Goal: Information Seeking & Learning: Compare options

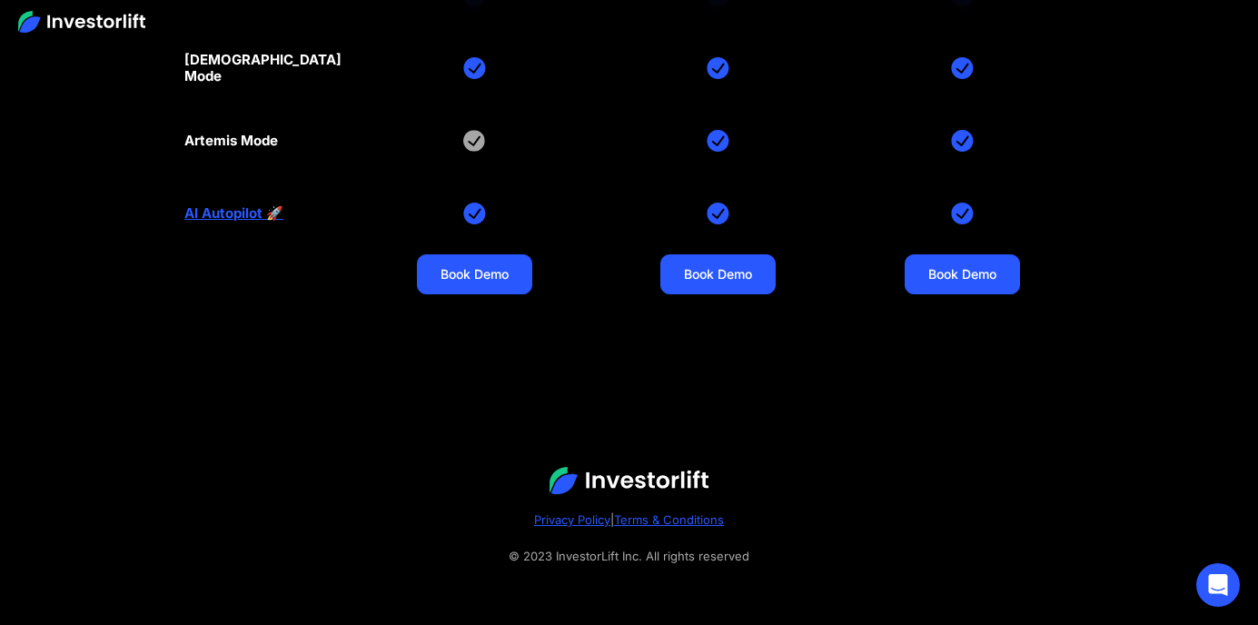
scroll to position [32522, 0]
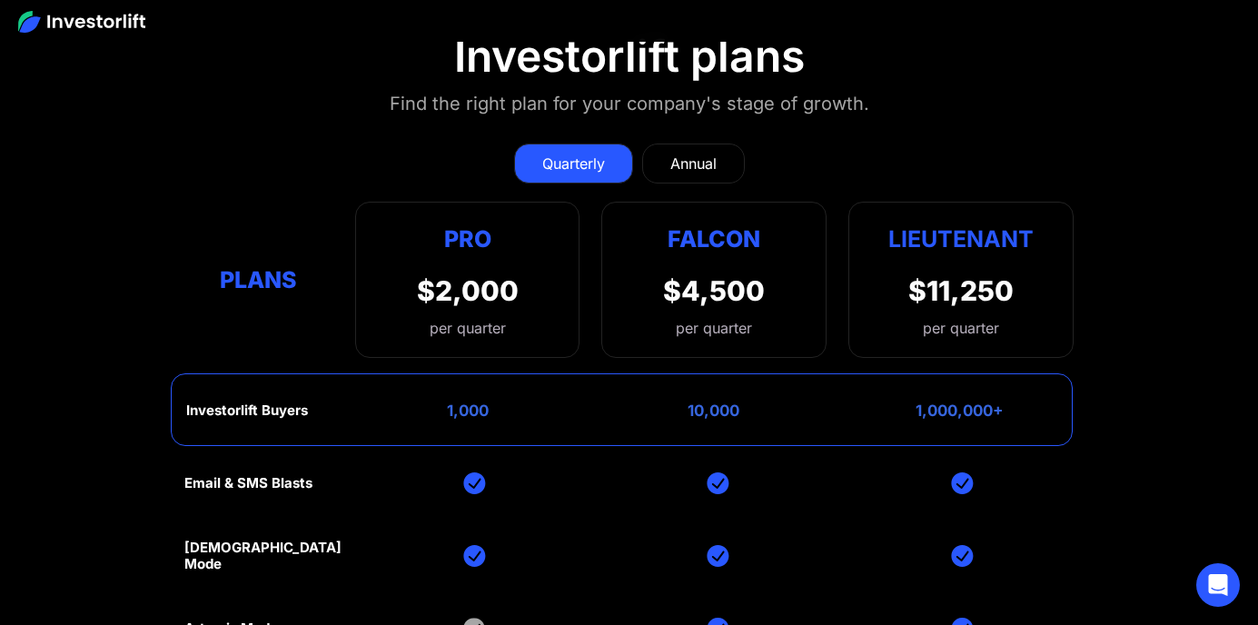
scroll to position [6990, 0]
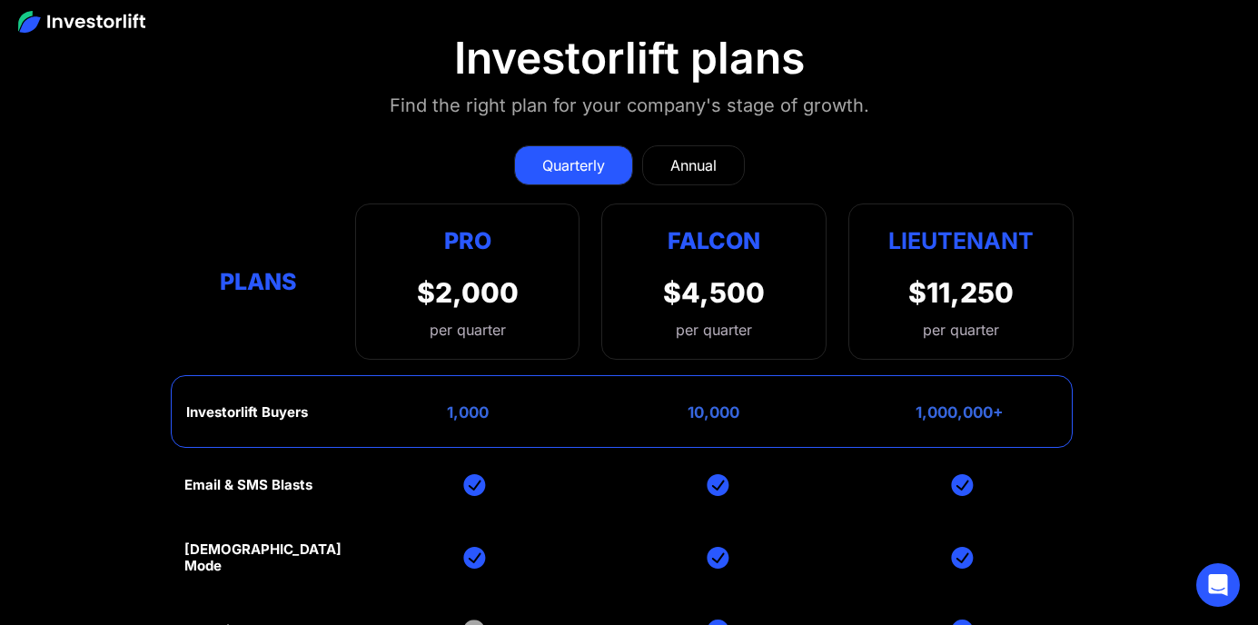
click at [685, 173] on div "Annual" at bounding box center [693, 165] width 46 height 22
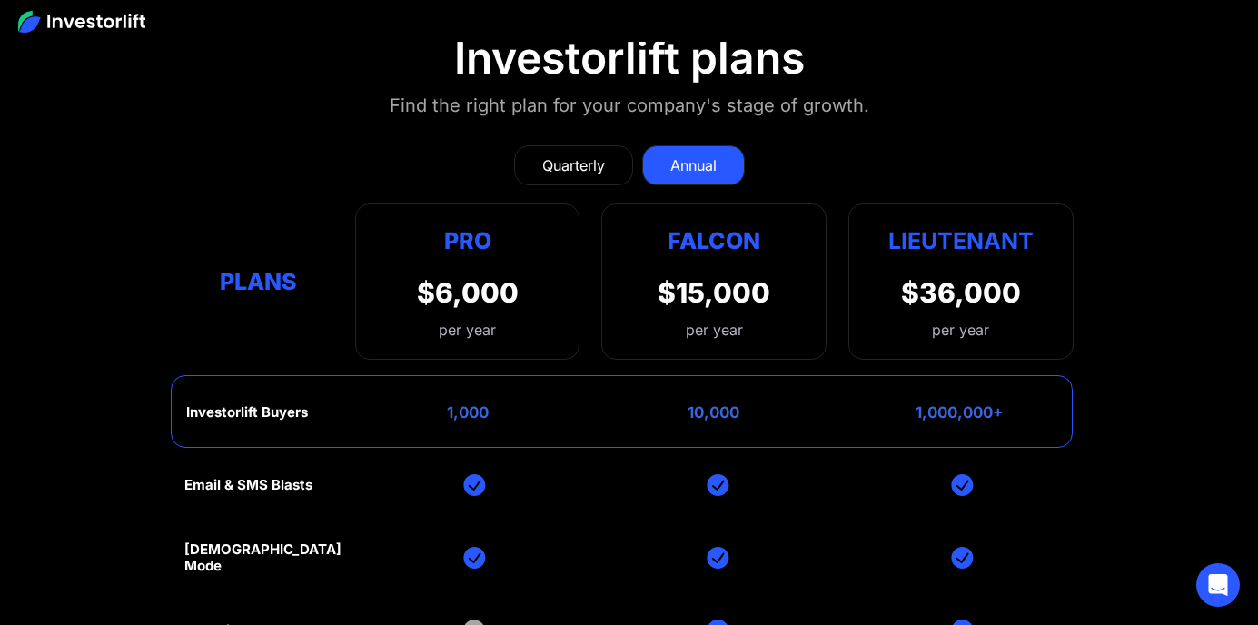
click at [593, 170] on div "Quarterly" at bounding box center [573, 165] width 63 height 22
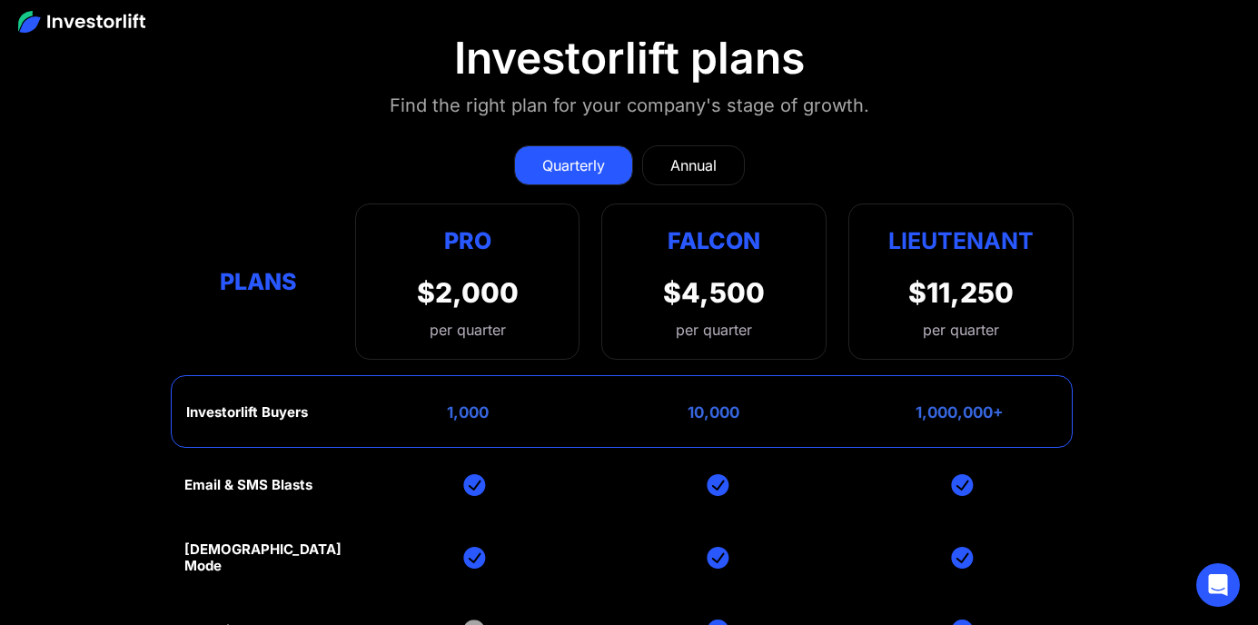
click at [693, 165] on div "Annual" at bounding box center [693, 165] width 46 height 22
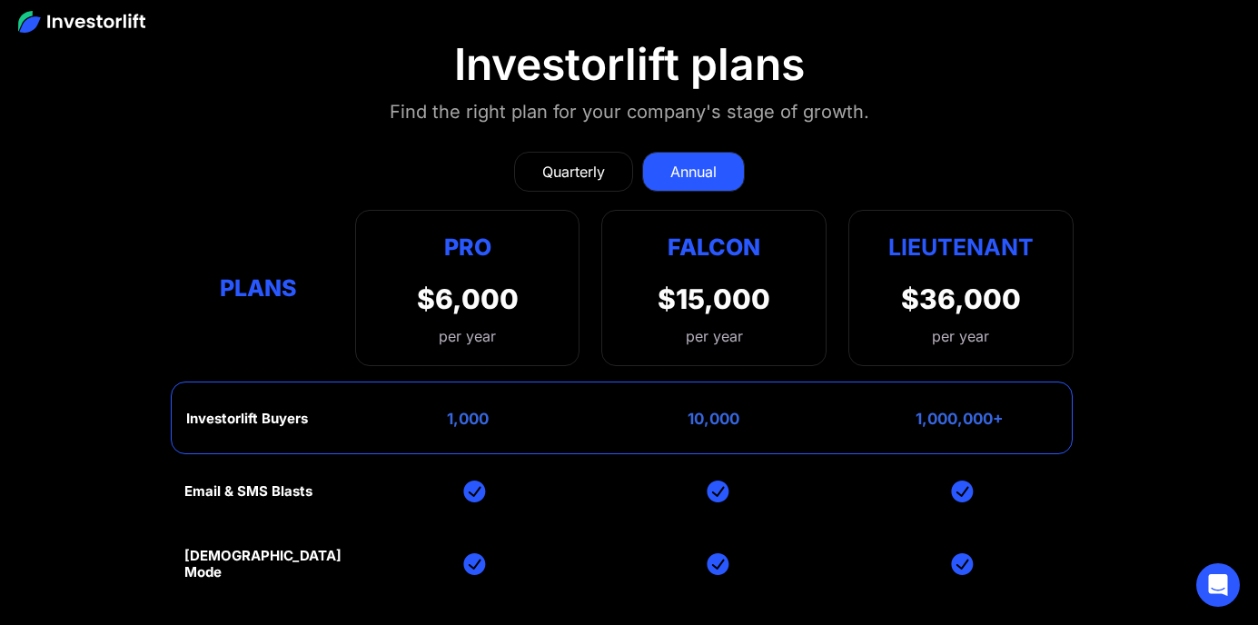
scroll to position [6952, 0]
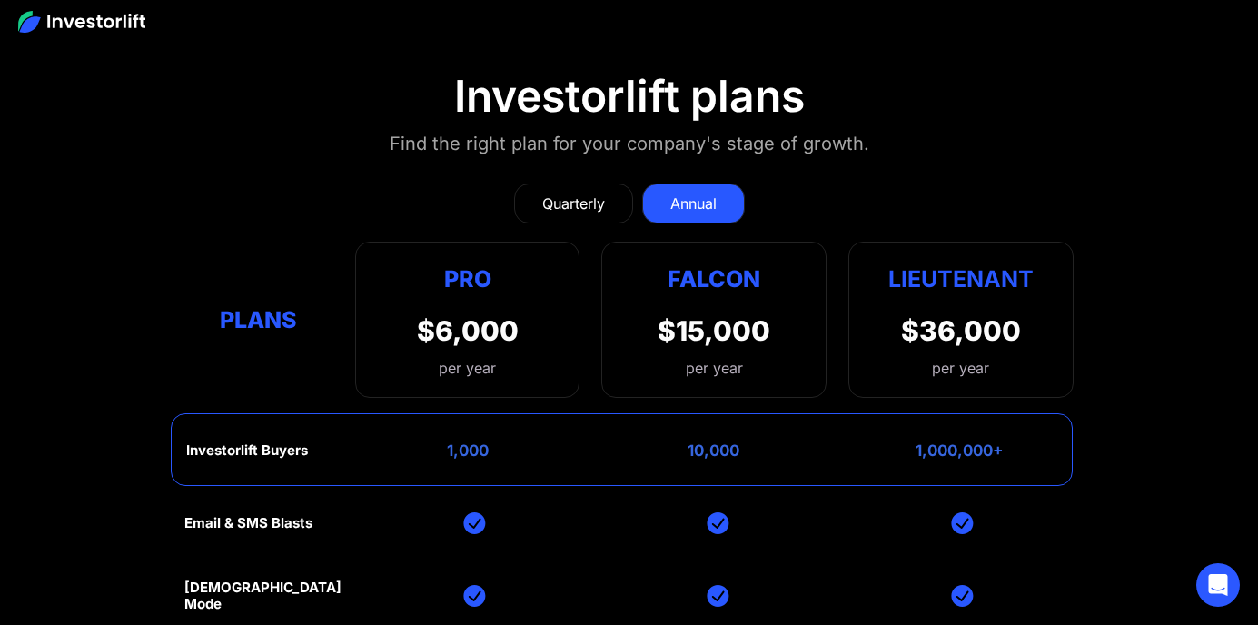
click at [584, 199] on div "Quarterly" at bounding box center [573, 204] width 63 height 22
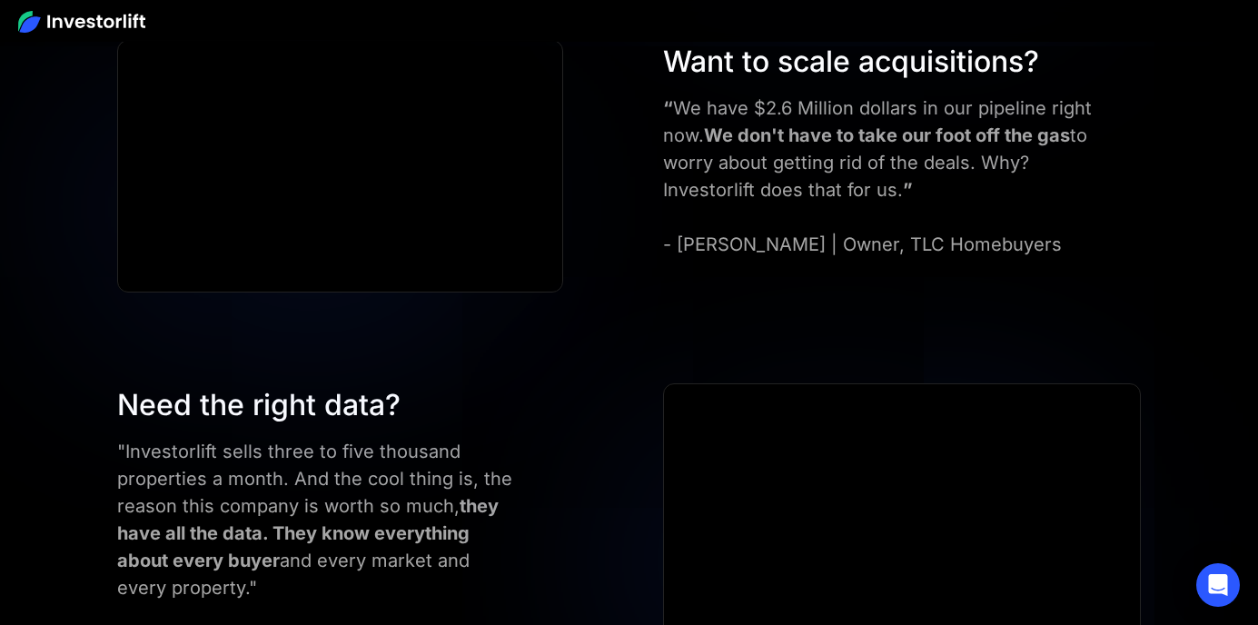
scroll to position [5945, 0]
